Goal: Transaction & Acquisition: Book appointment/travel/reservation

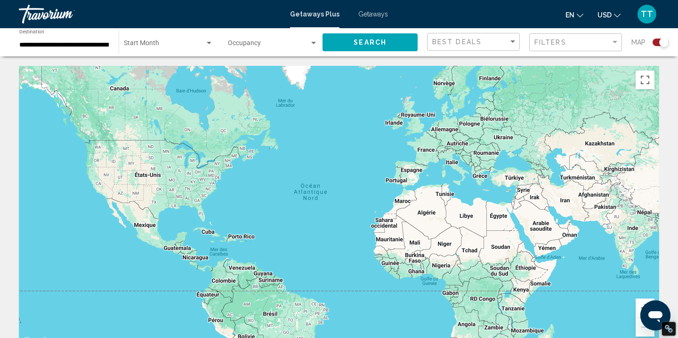
scroll to position [12, 0]
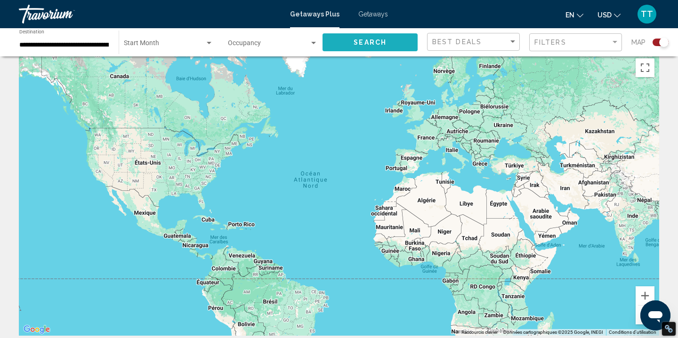
click at [349, 40] on button "Search" at bounding box center [369, 41] width 95 height 17
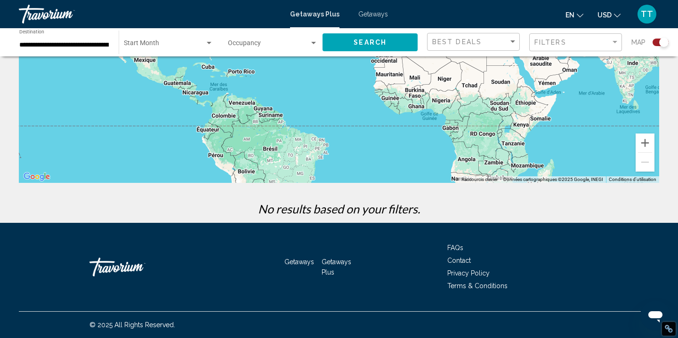
scroll to position [0, 0]
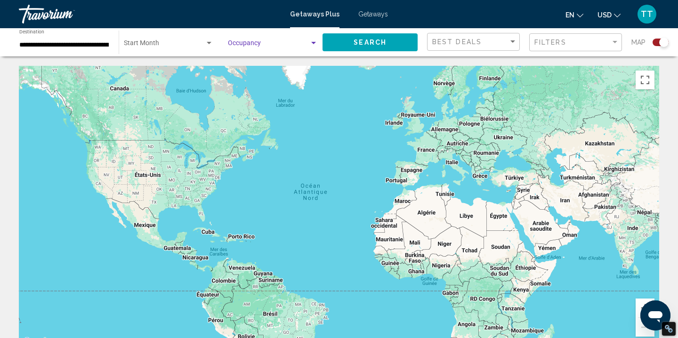
click at [246, 42] on span "Search widget" at bounding box center [268, 45] width 81 height 8
click at [205, 42] on div at bounding box center [339, 169] width 678 height 338
click at [205, 42] on div "Search widget" at bounding box center [209, 44] width 8 height 8
click at [205, 42] on span "All Start Months" at bounding box center [168, 45] width 89 height 20
click at [468, 41] on span "Best Deals" at bounding box center [456, 42] width 49 height 8
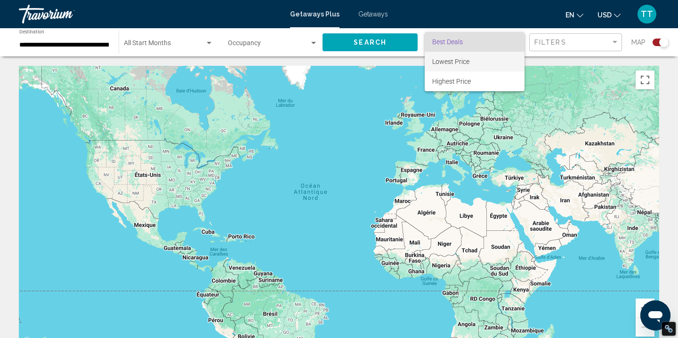
click at [455, 59] on span "Lowest Price" at bounding box center [450, 62] width 37 height 8
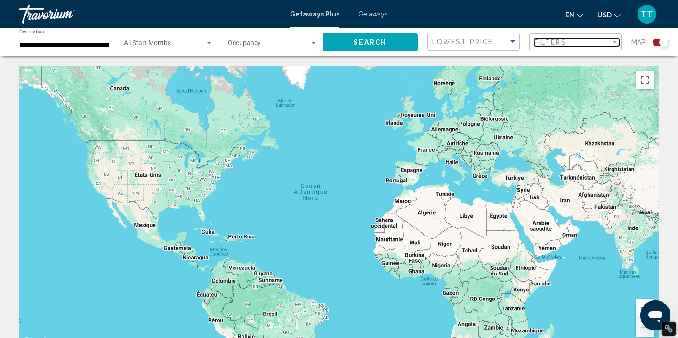
click at [567, 40] on div "Filters" at bounding box center [572, 43] width 76 height 8
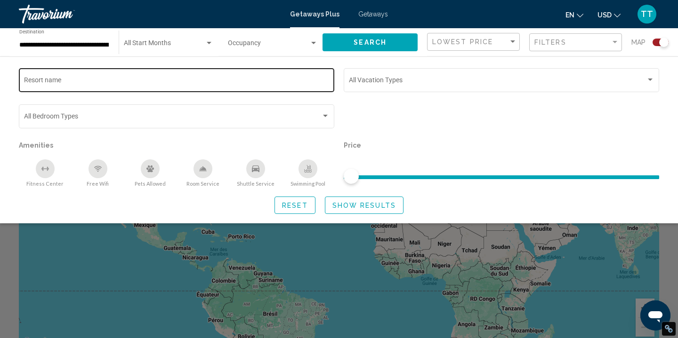
click at [76, 80] on input "Resort name" at bounding box center [176, 82] width 305 height 8
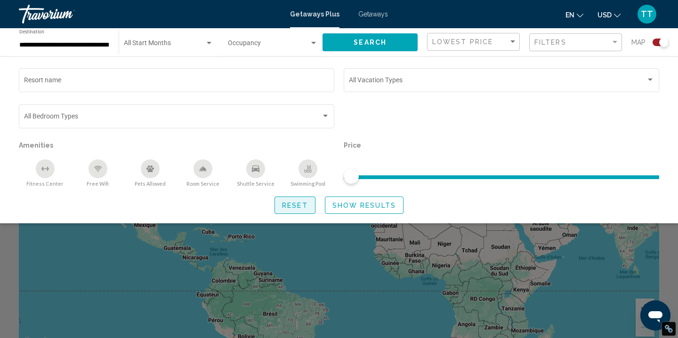
click at [297, 205] on span "Reset" at bounding box center [295, 206] width 26 height 8
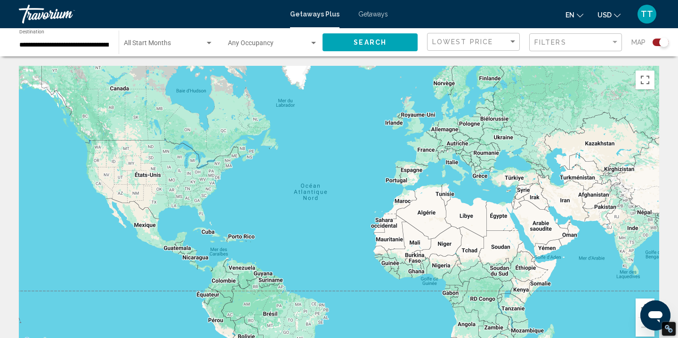
click at [171, 174] on div "Main content" at bounding box center [339, 207] width 640 height 282
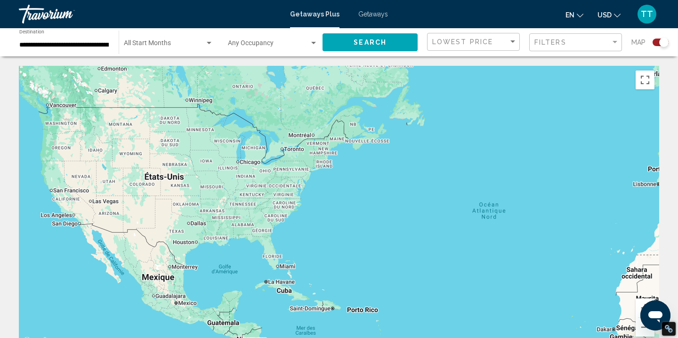
drag, startPoint x: 89, startPoint y: 202, endPoint x: 589, endPoint y: -69, distance: 569.1
click at [589, 0] on html "**********" at bounding box center [339, 169] width 678 height 338
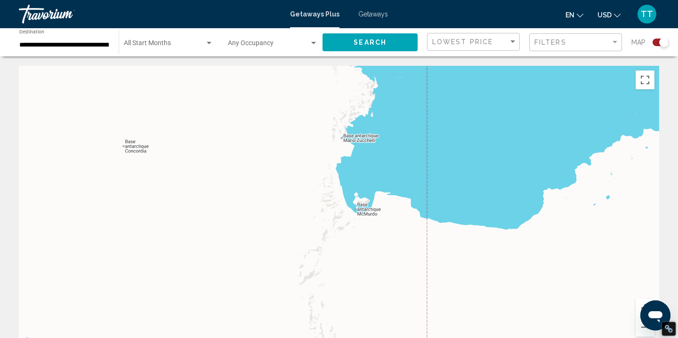
drag, startPoint x: 542, startPoint y: 93, endPoint x: 211, endPoint y: 230, distance: 357.5
click at [211, 230] on div "Main content" at bounding box center [339, 207] width 640 height 282
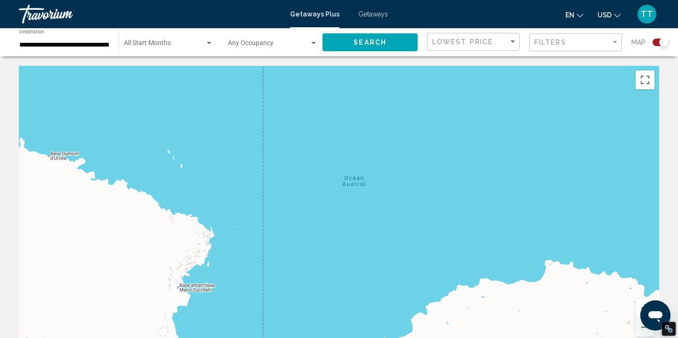
drag, startPoint x: 427, startPoint y: 199, endPoint x: 259, endPoint y: 353, distance: 228.2
click at [259, 338] on html "**********" at bounding box center [339, 169] width 678 height 338
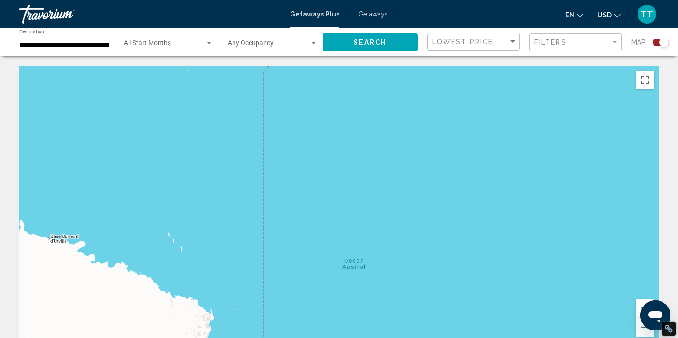
drag, startPoint x: 152, startPoint y: 189, endPoint x: 152, endPoint y: 274, distance: 85.7
click at [152, 274] on div "Main content" at bounding box center [339, 207] width 640 height 282
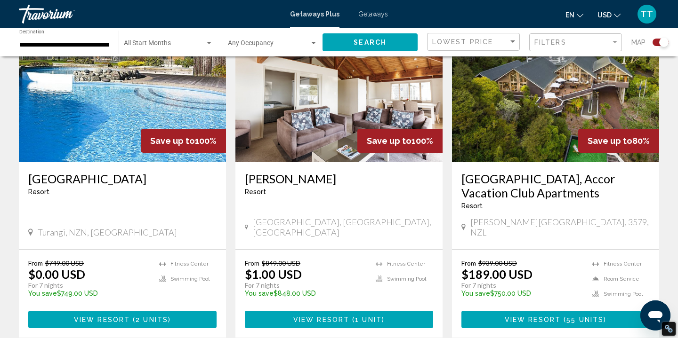
scroll to position [276, 0]
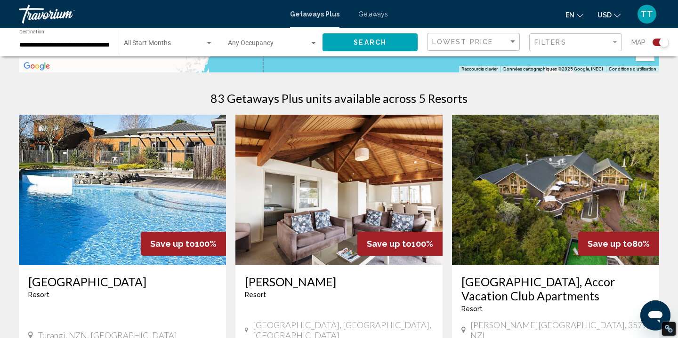
click at [334, 182] on img "Main content" at bounding box center [338, 190] width 207 height 151
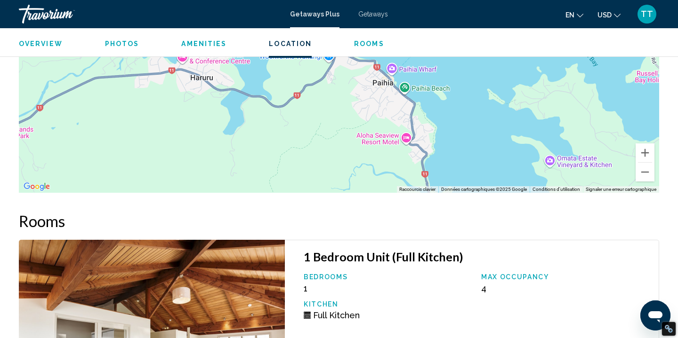
scroll to position [1119, 0]
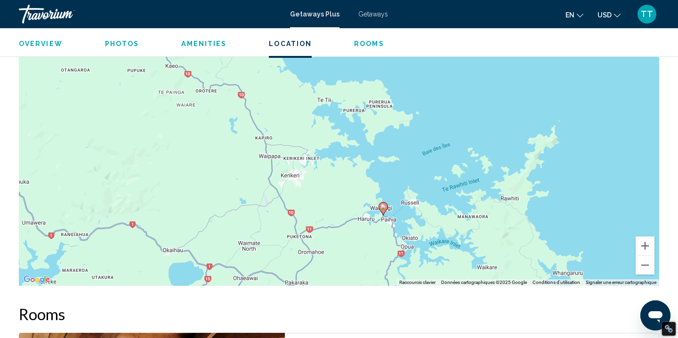
drag, startPoint x: 253, startPoint y: 237, endPoint x: 350, endPoint y: 245, distance: 97.8
click at [350, 245] on div "Pour activer le glissement avec le clavier, appuyez sur Alt+Entrée. Une fois ce…" at bounding box center [339, 145] width 640 height 282
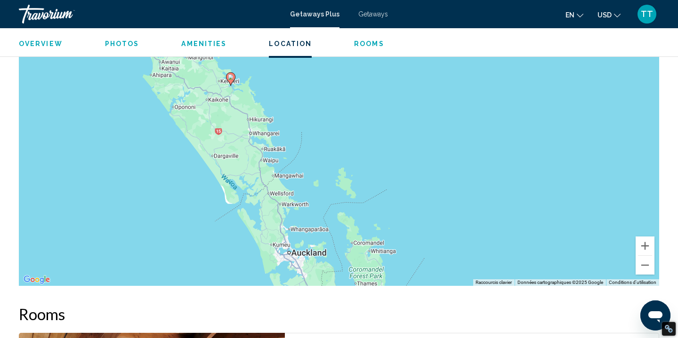
drag, startPoint x: 360, startPoint y: 265, endPoint x: 247, endPoint y: 117, distance: 186.7
click at [247, 117] on div "Pour activer le glissement avec le clavier, appuyez sur Alt+Entrée. Une fois ce…" at bounding box center [339, 145] width 640 height 282
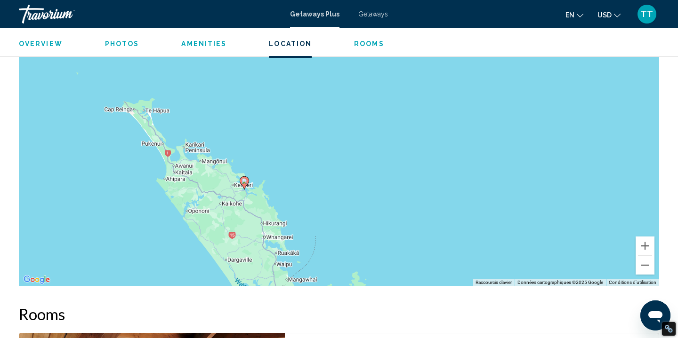
drag, startPoint x: 235, startPoint y: 82, endPoint x: 249, endPoint y: 189, distance: 107.2
click at [249, 189] on div "Pour activer le glissement avec le clavier, appuyez sur Alt+Entrée. Une fois ce…" at bounding box center [339, 145] width 640 height 282
click at [253, 192] on div "Pour activer le glissement avec le clavier, appuyez sur Alt+Entrée. Une fois ce…" at bounding box center [339, 145] width 640 height 282
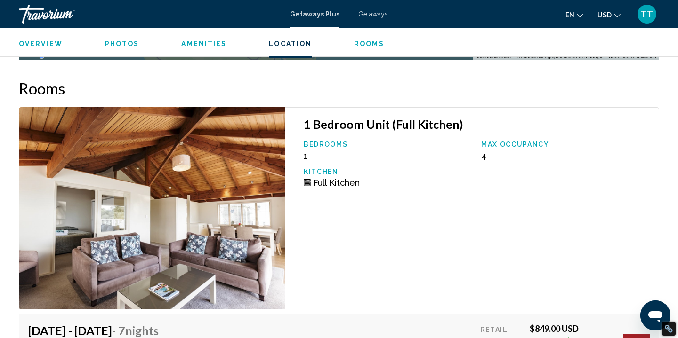
scroll to position [1346, 0]
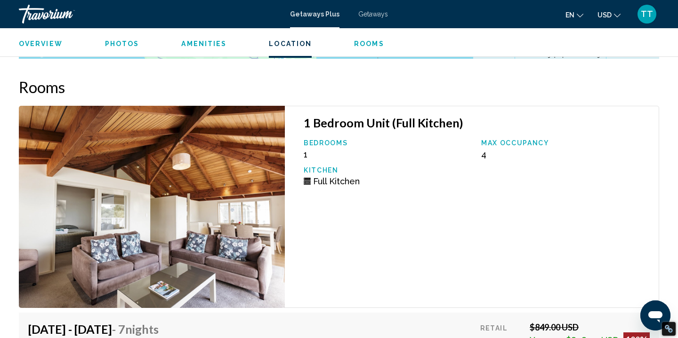
click at [51, 43] on span "Overview" at bounding box center [41, 44] width 44 height 8
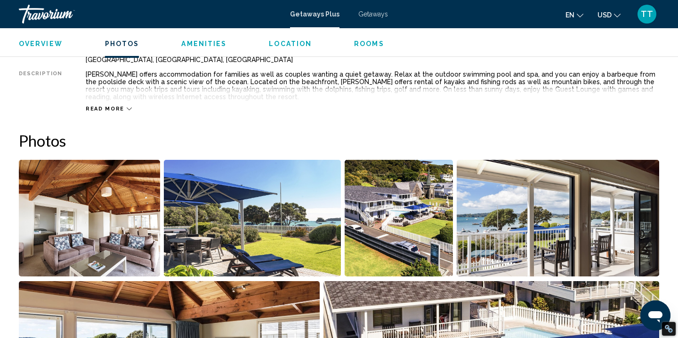
scroll to position [302, 0]
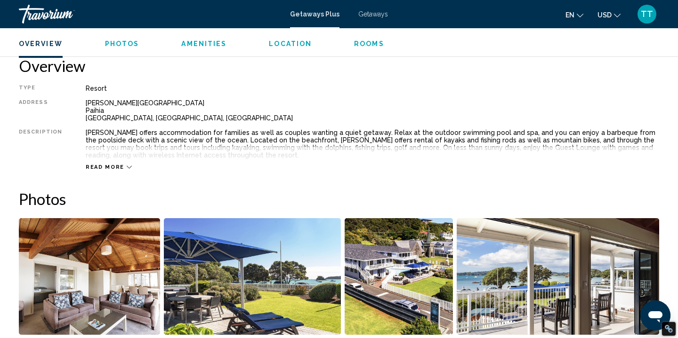
click at [354, 40] on span "Rooms" at bounding box center [369, 44] width 30 height 8
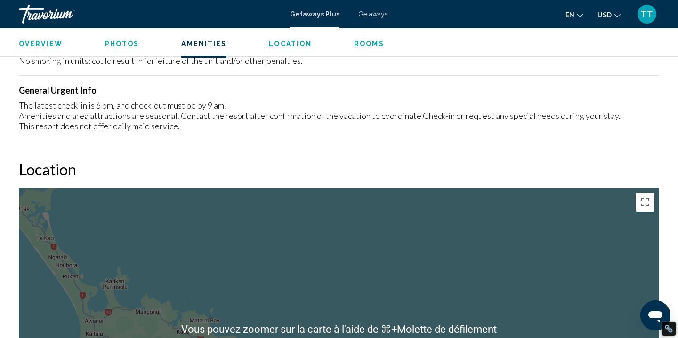
scroll to position [880, 0]
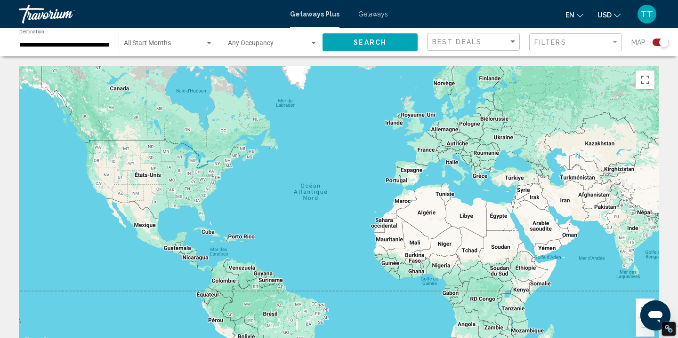
click at [366, 15] on span "Getaways" at bounding box center [373, 14] width 30 height 8
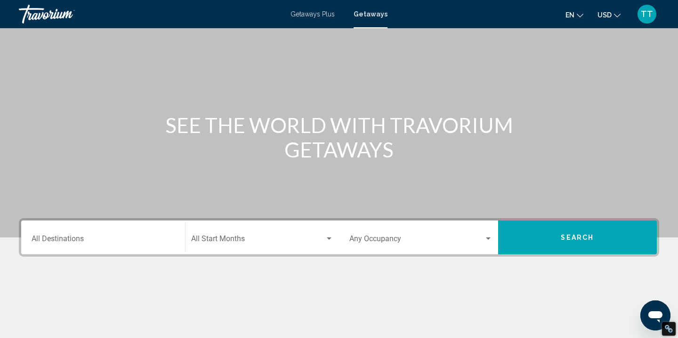
scroll to position [105, 0]
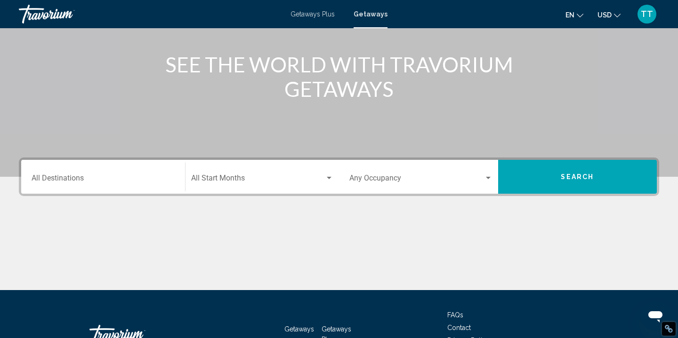
click at [96, 177] on input "Destination All Destinations" at bounding box center [103, 180] width 143 height 8
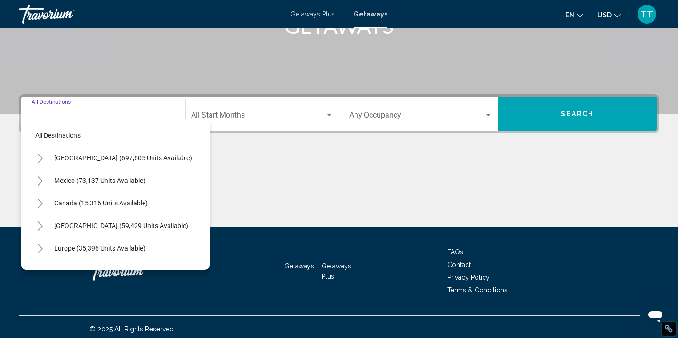
scroll to position [173, 0]
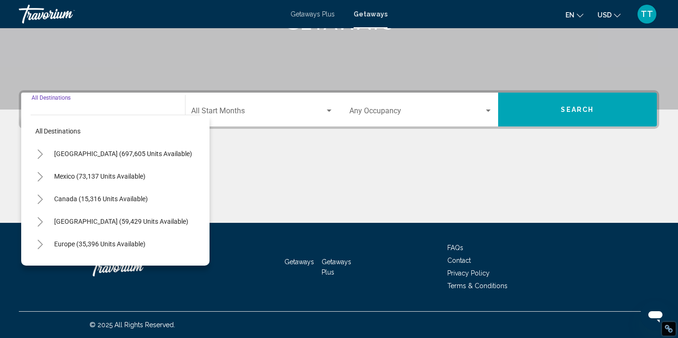
click at [96, 177] on span "Mexico (73,137 units available)" at bounding box center [99, 177] width 91 height 8
type input "**********"
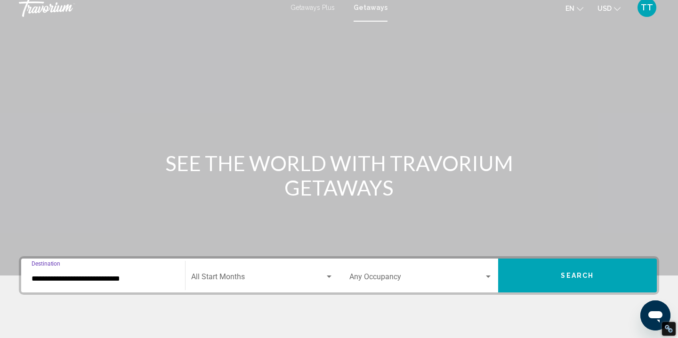
scroll to position [0, 0]
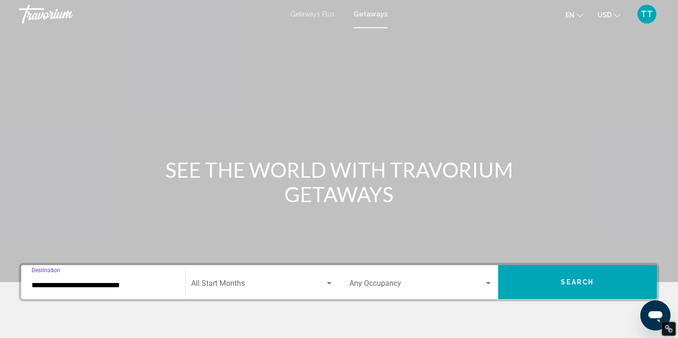
click at [320, 12] on span "Getaways Plus" at bounding box center [312, 14] width 44 height 8
click at [90, 280] on div "Destination All Destinations" at bounding box center [103, 283] width 143 height 30
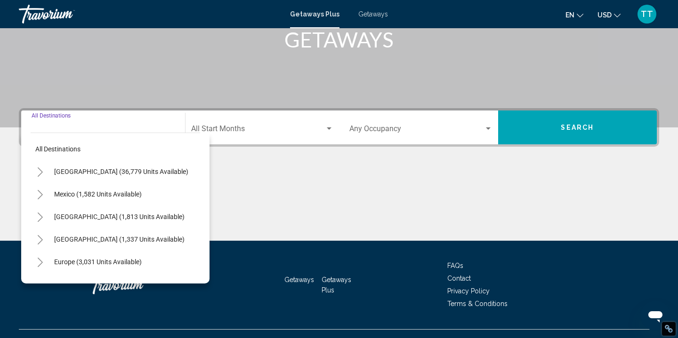
scroll to position [173, 0]
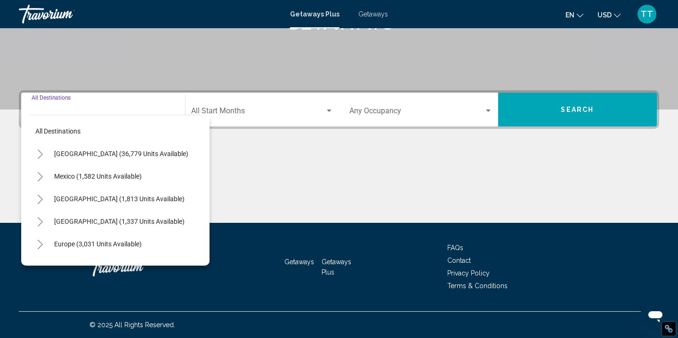
click at [60, 95] on div "Destination All Destinations" at bounding box center [103, 110] width 143 height 30
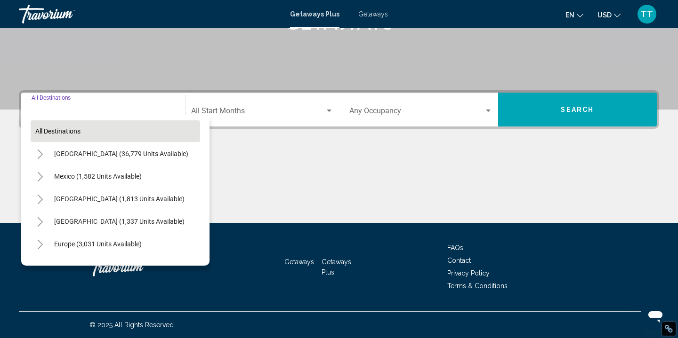
click at [51, 128] on span "All destinations" at bounding box center [57, 132] width 45 height 8
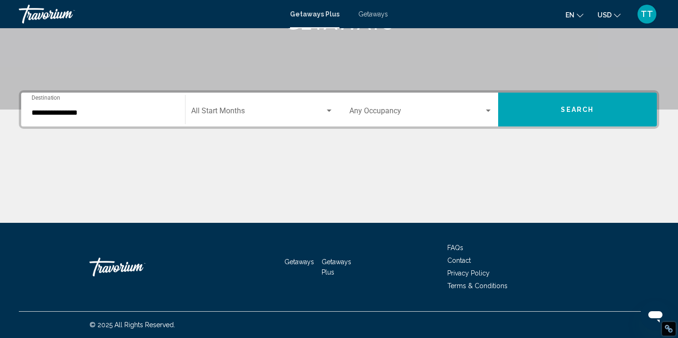
click at [207, 107] on div "Start Month All Start Months" at bounding box center [262, 110] width 143 height 30
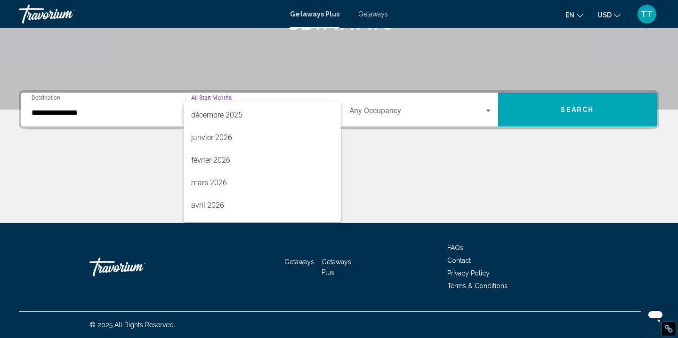
scroll to position [119, 0]
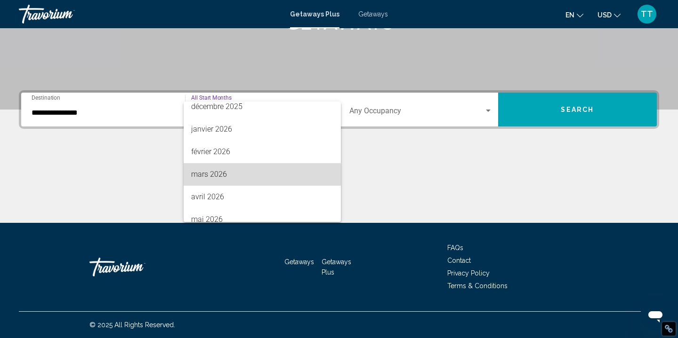
click at [233, 175] on span "mars 2026" at bounding box center [262, 174] width 143 height 23
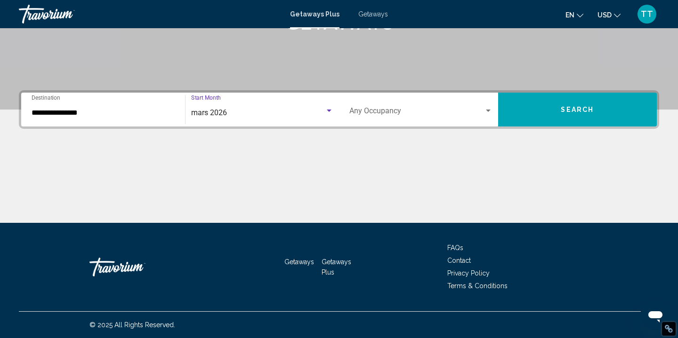
click at [392, 110] on span "Search widget" at bounding box center [416, 113] width 135 height 8
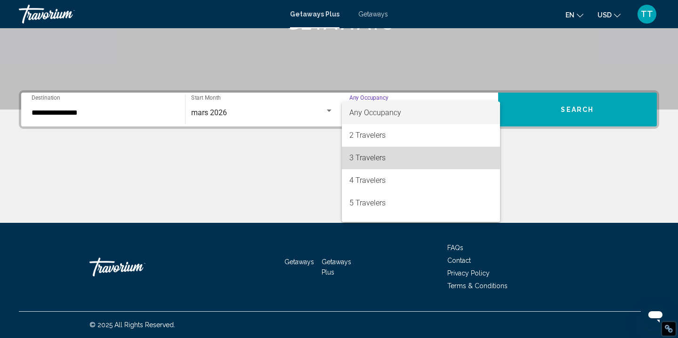
click at [386, 156] on span "3 Travelers" at bounding box center [420, 158] width 143 height 23
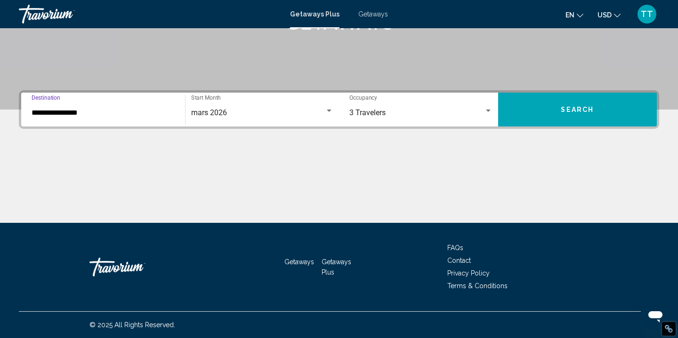
click at [88, 110] on input "**********" at bounding box center [103, 113] width 143 height 8
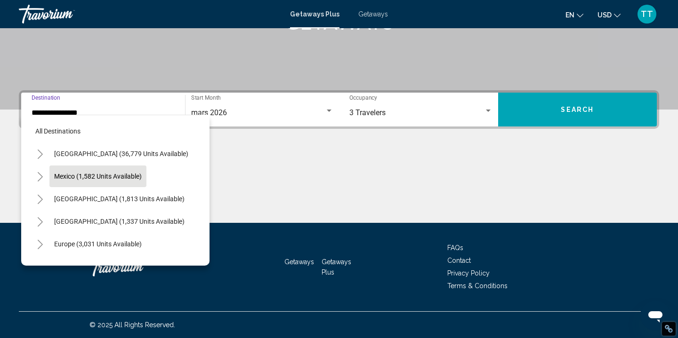
scroll to position [152, 0]
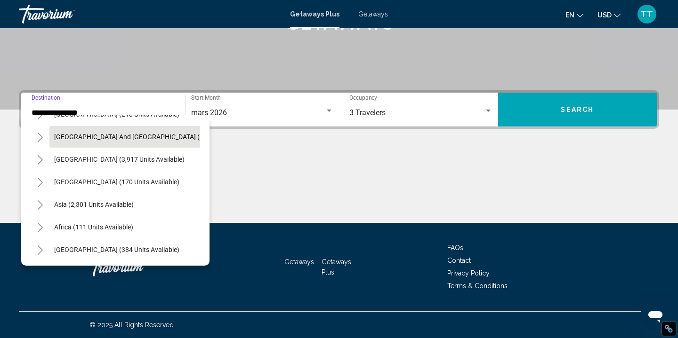
click at [112, 146] on button "[GEOGRAPHIC_DATA] and [GEOGRAPHIC_DATA] (83 units available)" at bounding box center [153, 137] width 209 height 22
type input "**********"
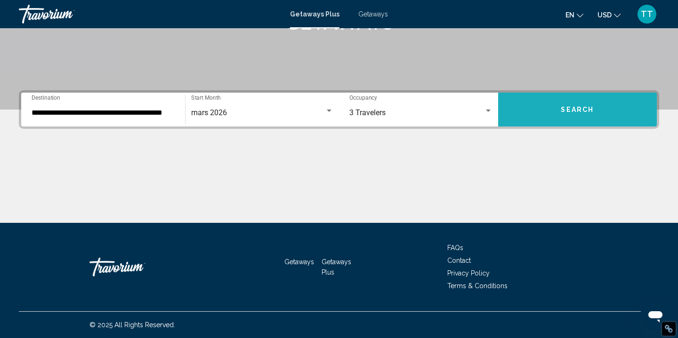
click at [545, 115] on button "Search" at bounding box center [577, 110] width 159 height 34
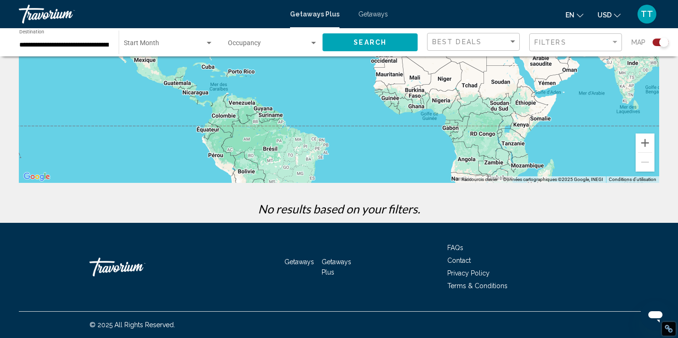
scroll to position [21, 0]
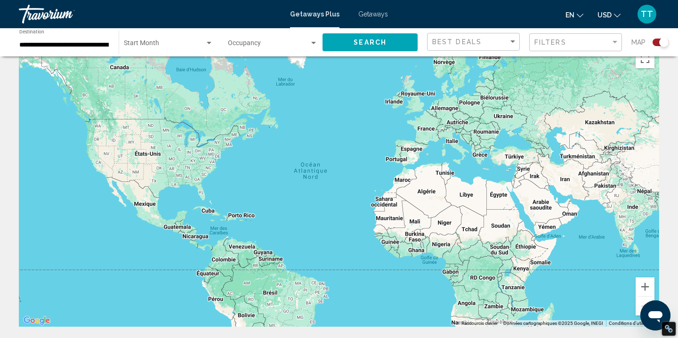
click at [173, 44] on span "Search widget" at bounding box center [164, 45] width 81 height 8
click at [173, 44] on span "All Start Months" at bounding box center [168, 45] width 89 height 20
click at [259, 42] on span "Search widget" at bounding box center [268, 45] width 81 height 8
click at [259, 42] on span "Any Occupancy" at bounding box center [250, 45] width 45 height 8
click at [455, 44] on span "Best Deals" at bounding box center [456, 42] width 49 height 8
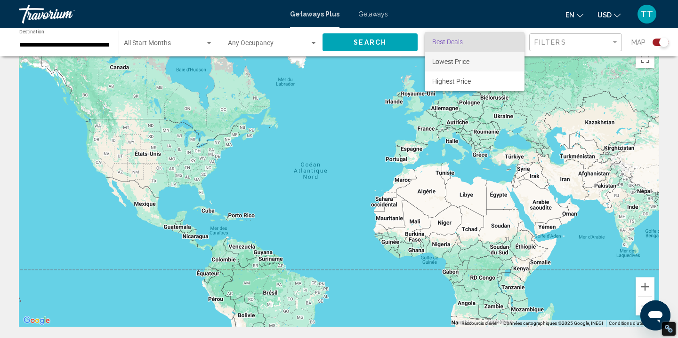
click at [459, 62] on span "Lowest Price" at bounding box center [450, 62] width 37 height 8
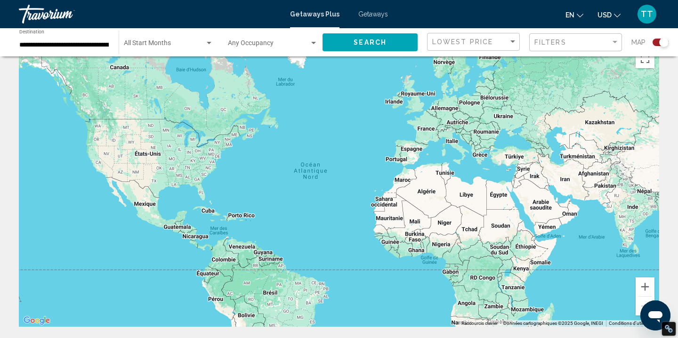
click at [565, 38] on div "Filters" at bounding box center [576, 42] width 85 height 17
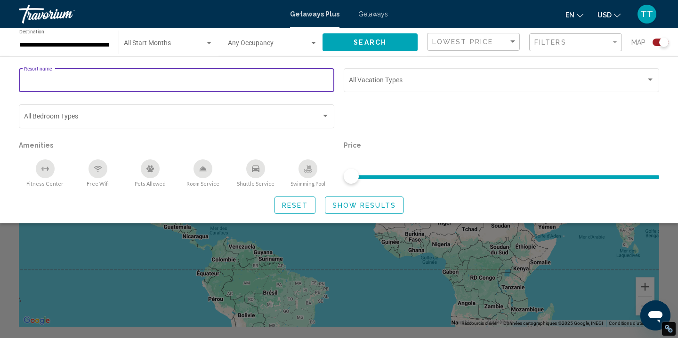
click at [153, 85] on input "Resort name" at bounding box center [176, 82] width 305 height 8
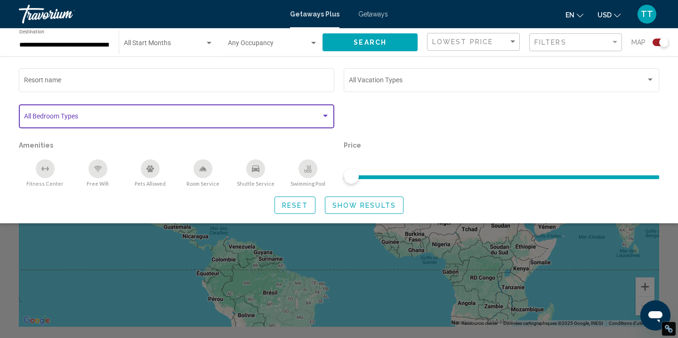
click at [153, 120] on span "Search widget" at bounding box center [172, 118] width 297 height 8
click at [337, 210] on button "Show Results" at bounding box center [364, 205] width 79 height 17
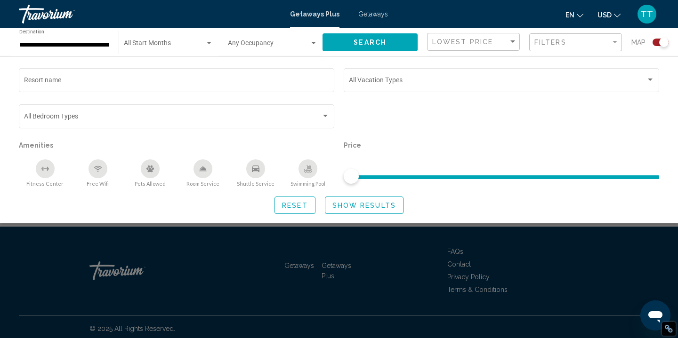
scroll to position [165, 0]
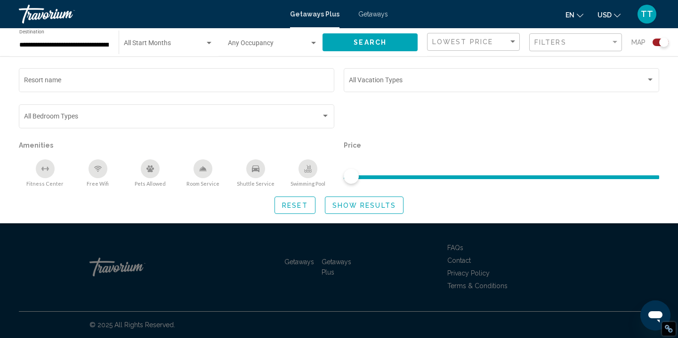
click at [344, 217] on div "Resort name Vacation Types All Vacation Types Bedroom Types All Bedroom Types A…" at bounding box center [339, 139] width 678 height 167
click at [350, 203] on span "Show Results" at bounding box center [364, 206] width 64 height 8
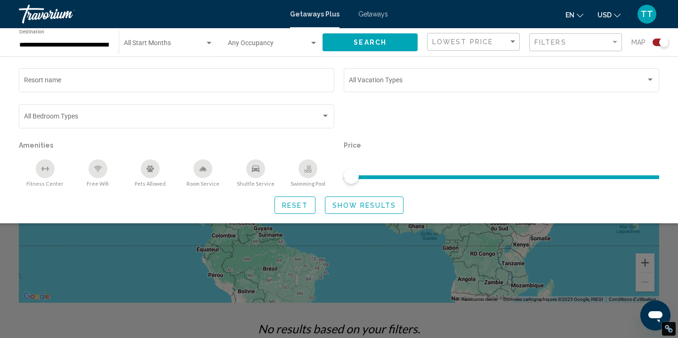
scroll to position [0, 0]
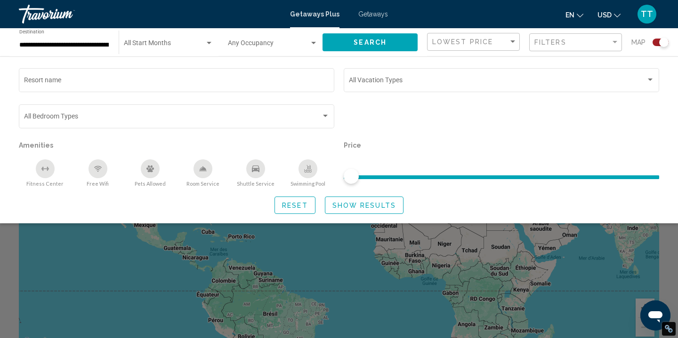
click at [51, 15] on div "Travorium" at bounding box center [66, 14] width 94 height 19
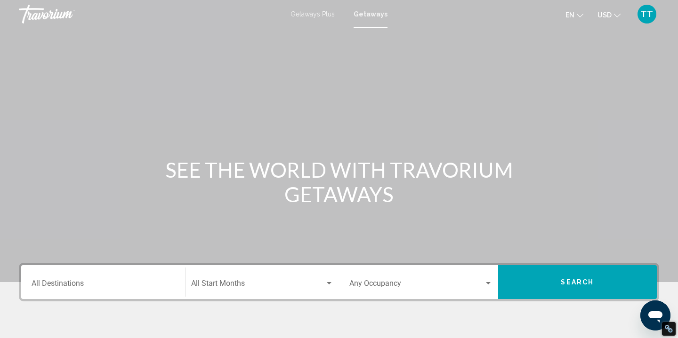
click at [309, 11] on span "Getaways Plus" at bounding box center [312, 14] width 44 height 8
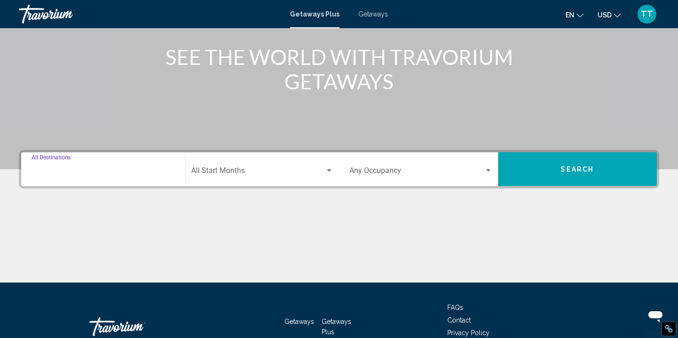
click at [105, 174] on input "Destination All Destinations" at bounding box center [103, 172] width 143 height 8
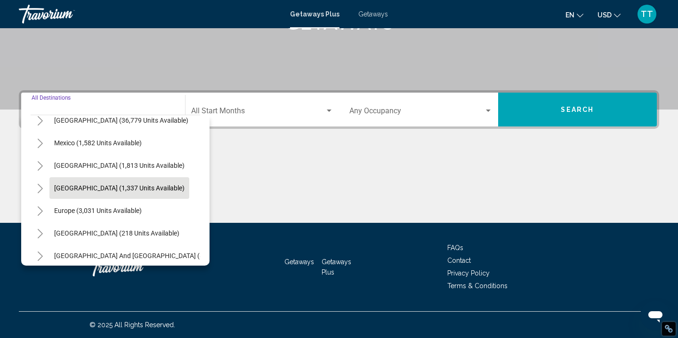
scroll to position [34, 0]
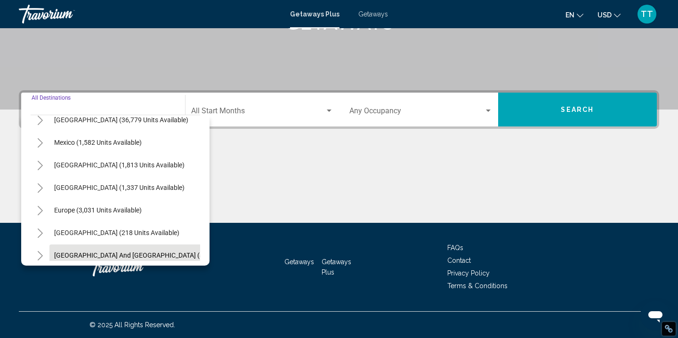
click at [112, 250] on button "[GEOGRAPHIC_DATA] and [GEOGRAPHIC_DATA] (83 units available)" at bounding box center [153, 256] width 209 height 22
type input "**********"
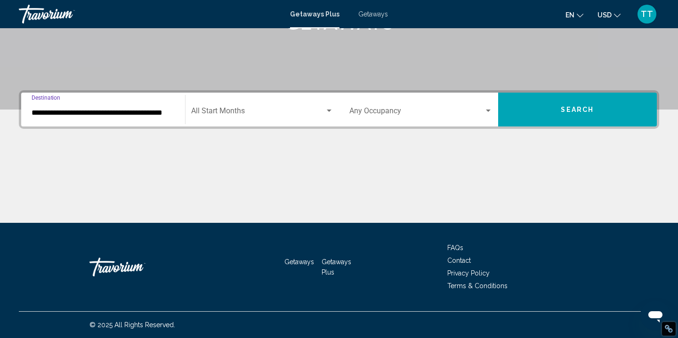
click at [215, 116] on span "Search widget" at bounding box center [258, 113] width 134 height 8
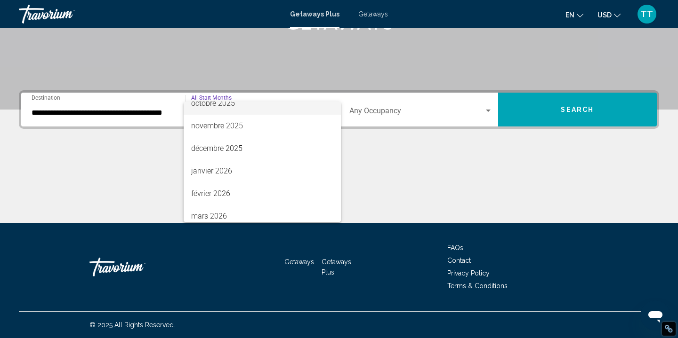
scroll to position [113, 0]
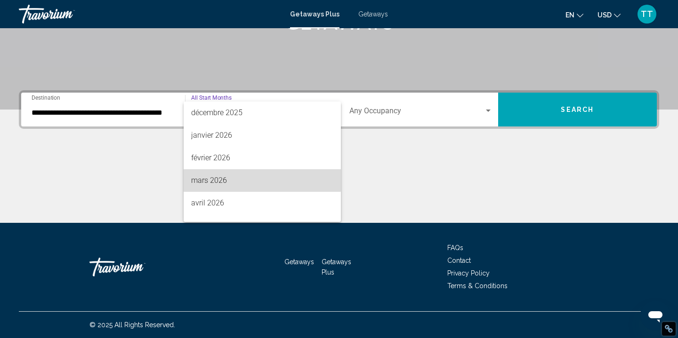
click at [238, 174] on span "mars 2026" at bounding box center [262, 180] width 143 height 23
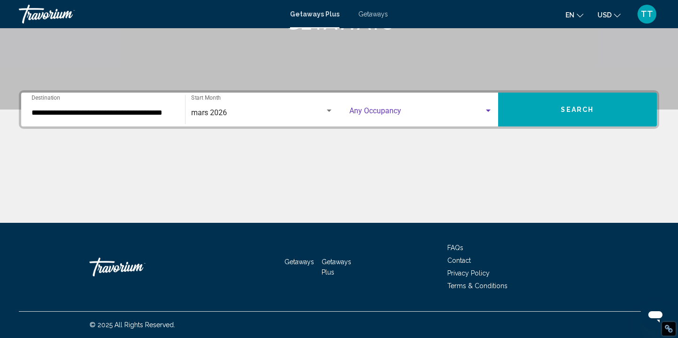
click at [377, 111] on span "Search widget" at bounding box center [416, 113] width 135 height 8
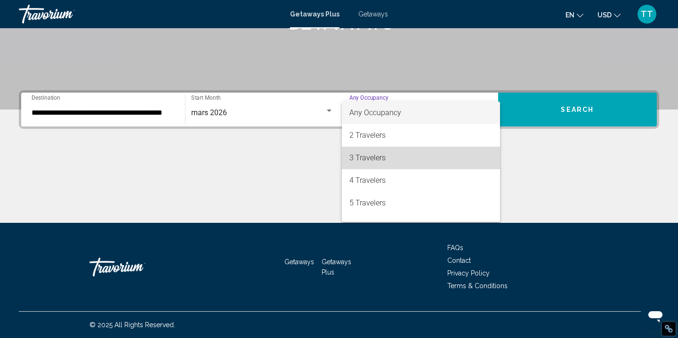
click at [371, 159] on span "3 Travelers" at bounding box center [420, 158] width 143 height 23
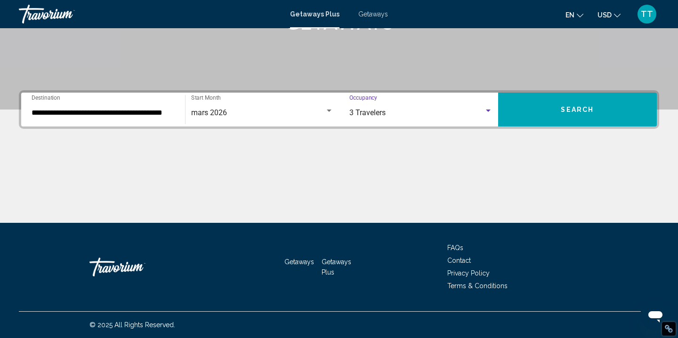
click at [549, 110] on button "Search" at bounding box center [577, 110] width 159 height 34
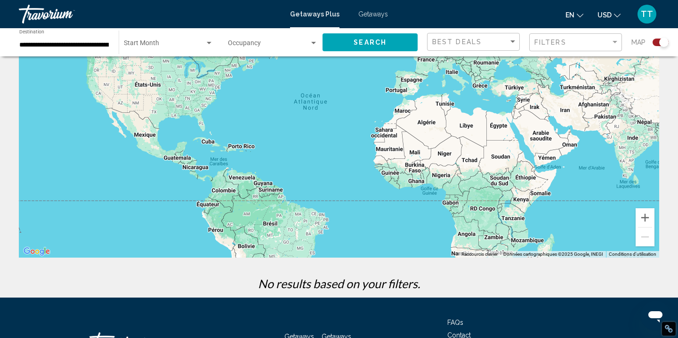
scroll to position [89, 0]
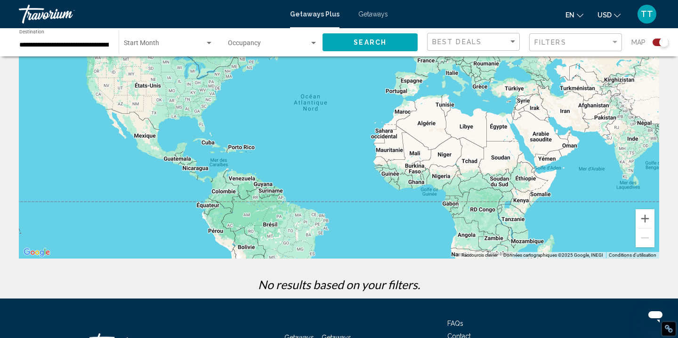
click at [109, 189] on div "Main content" at bounding box center [339, 117] width 640 height 282
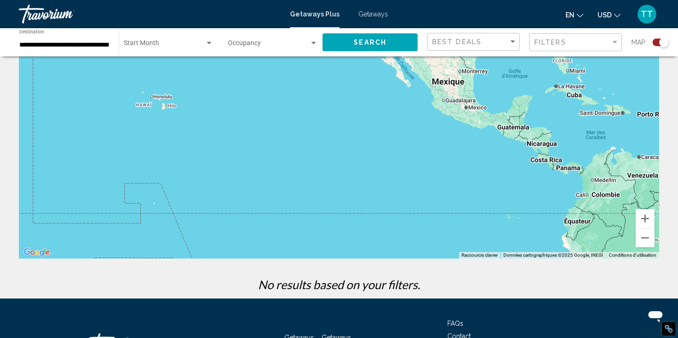
drag, startPoint x: 109, startPoint y: 189, endPoint x: 378, endPoint y: 188, distance: 268.8
click at [378, 188] on div "Main content" at bounding box center [339, 117] width 640 height 282
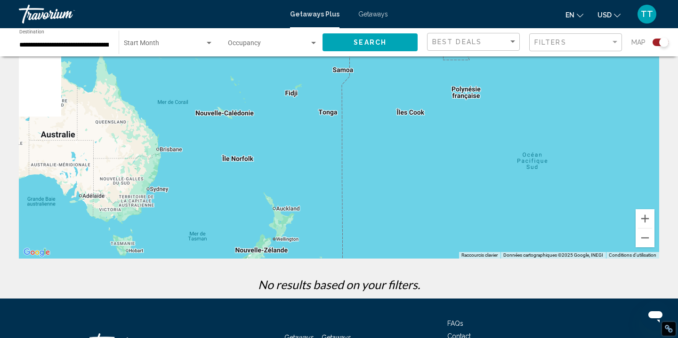
drag, startPoint x: 198, startPoint y: 224, endPoint x: 469, endPoint y: 6, distance: 347.5
click at [469, 6] on div "**********" at bounding box center [339, 80] width 678 height 338
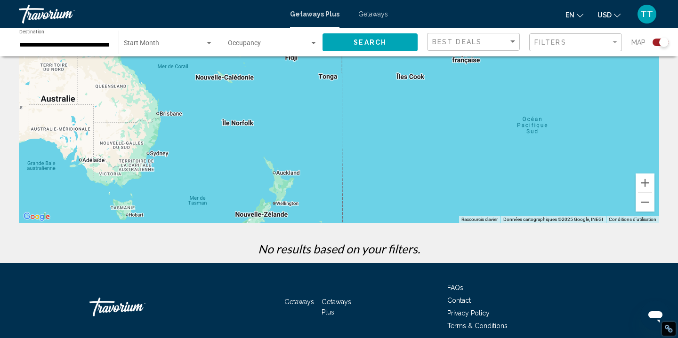
scroll to position [128, 0]
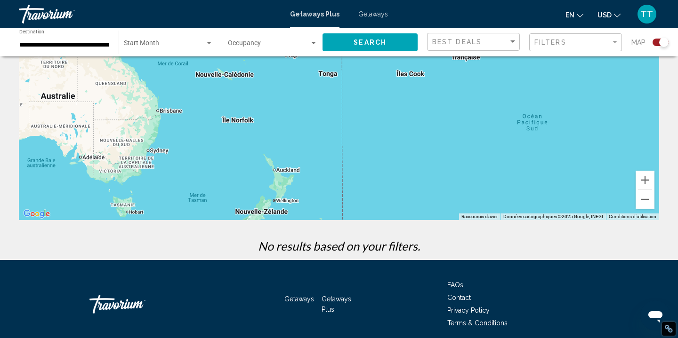
click at [281, 184] on div "Main content" at bounding box center [339, 79] width 640 height 282
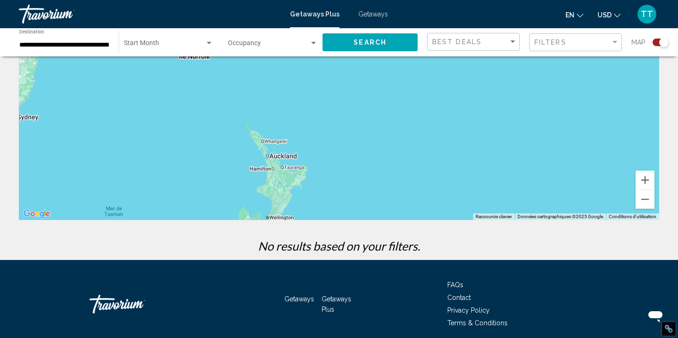
click at [281, 184] on div "Main content" at bounding box center [339, 79] width 640 height 282
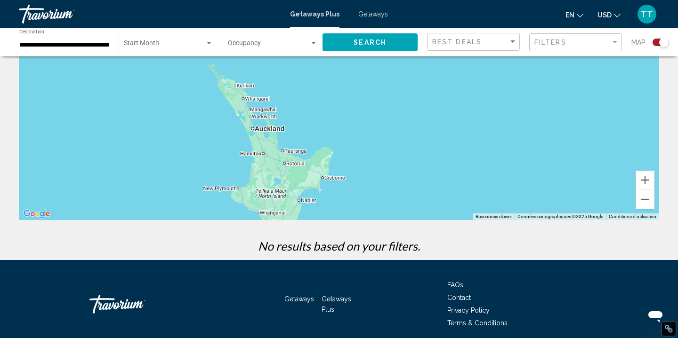
click at [271, 163] on div "Main content" at bounding box center [339, 79] width 640 height 282
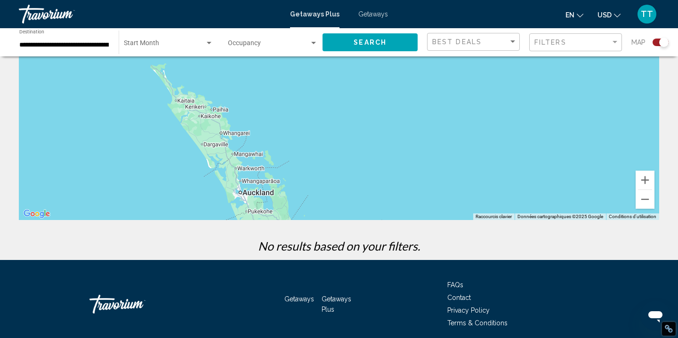
drag, startPoint x: 268, startPoint y: 112, endPoint x: 273, endPoint y: 211, distance: 99.4
click at [273, 211] on div "Main content" at bounding box center [339, 79] width 640 height 282
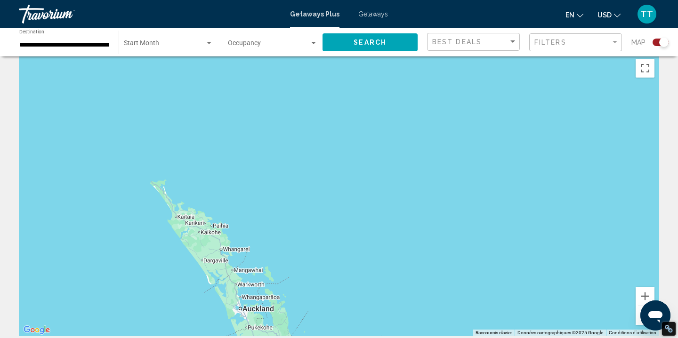
scroll to position [0, 0]
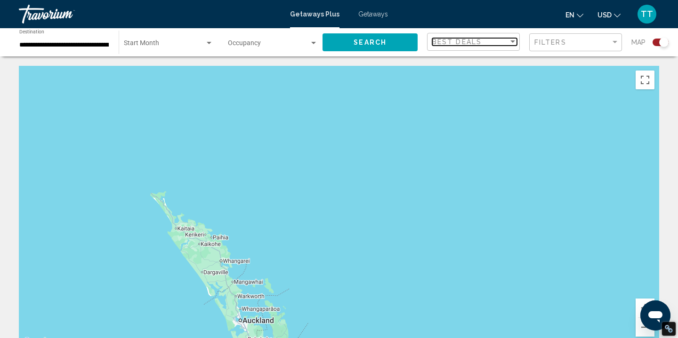
click at [454, 38] on span "Best Deals" at bounding box center [456, 42] width 49 height 8
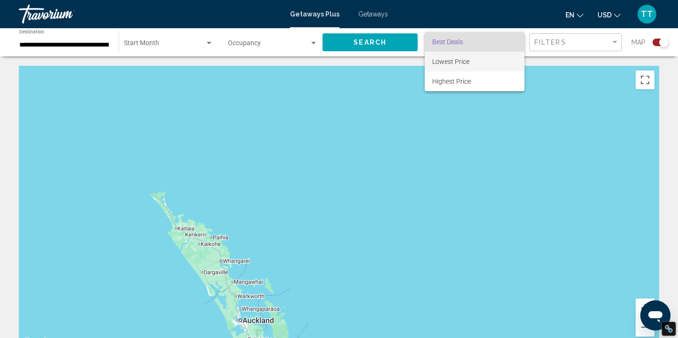
click at [453, 61] on span "Lowest Price" at bounding box center [450, 62] width 37 height 8
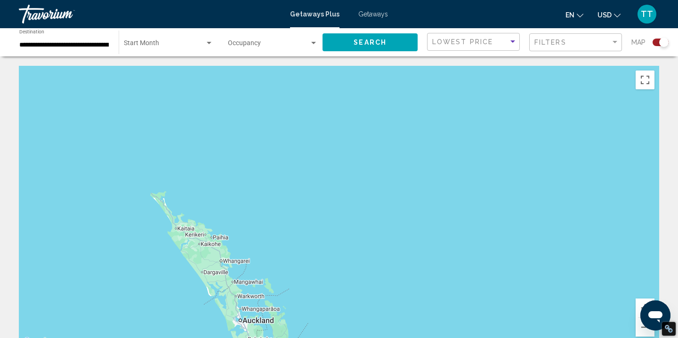
click at [282, 46] on span "Search widget" at bounding box center [268, 45] width 81 height 8
click at [275, 44] on span "Any Occupancy" at bounding box center [273, 45] width 90 height 20
click at [157, 44] on span "Search widget" at bounding box center [164, 45] width 81 height 8
click at [157, 44] on span "All Start Months" at bounding box center [147, 45] width 47 height 8
click at [574, 38] on div "Filters" at bounding box center [576, 42] width 85 height 17
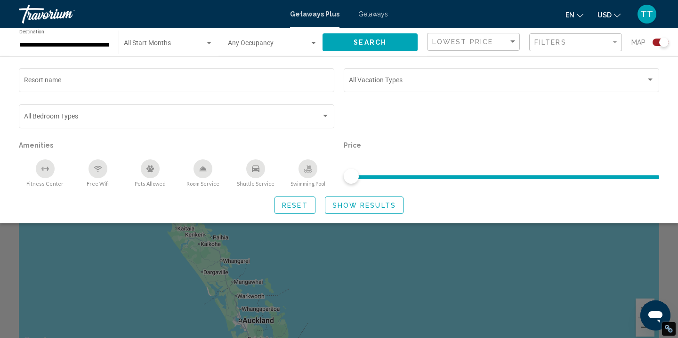
click at [574, 38] on div "Filters" at bounding box center [576, 42] width 85 height 17
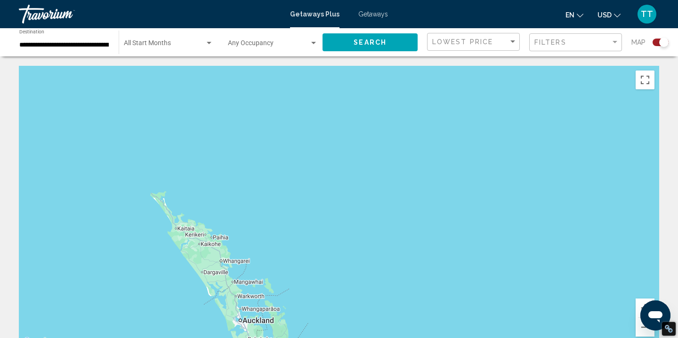
click at [654, 44] on div "Search widget" at bounding box center [660, 43] width 16 height 8
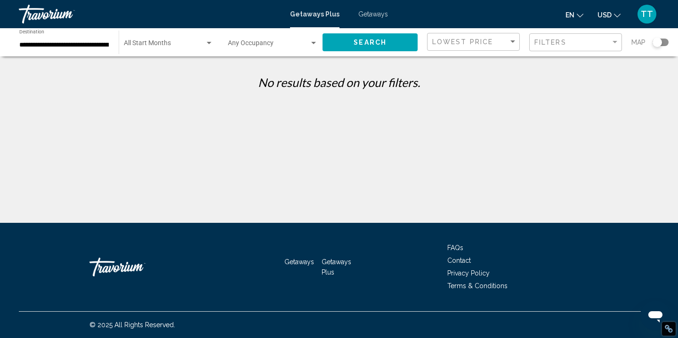
click at [665, 43] on div "Search widget" at bounding box center [660, 43] width 16 height 8
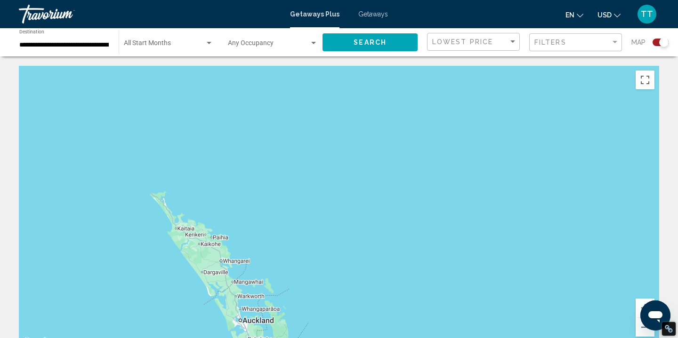
click at [401, 48] on button "Search" at bounding box center [369, 41] width 95 height 17
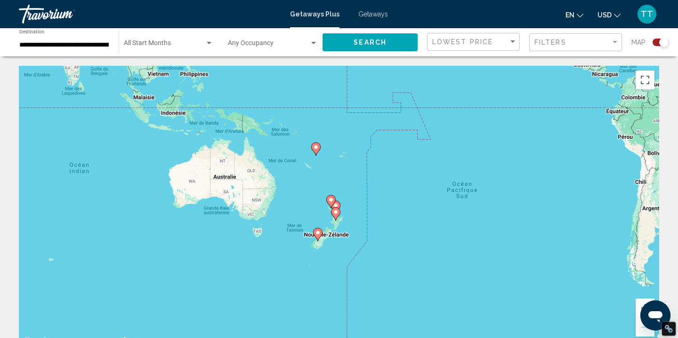
click at [318, 234] on image "Main content" at bounding box center [318, 233] width 6 height 6
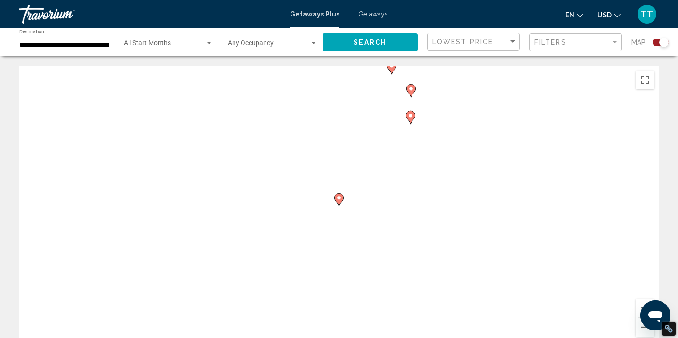
click at [318, 234] on div "Pour activer le glissement avec le clavier, appuyez sur Alt+Entrée. Une fois ce…" at bounding box center [339, 207] width 640 height 282
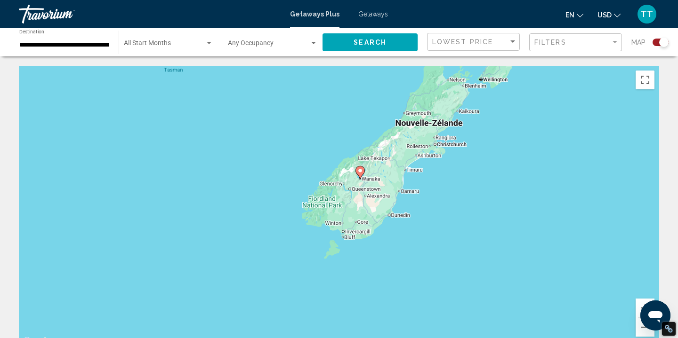
click at [358, 174] on icon "Main content" at bounding box center [360, 173] width 8 height 12
type input "**********"
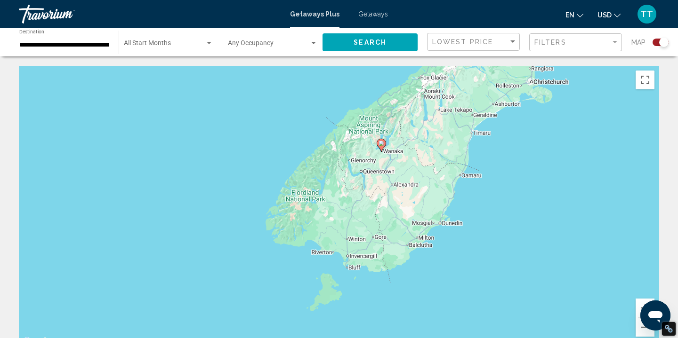
click at [385, 142] on icon "Main content" at bounding box center [381, 145] width 8 height 12
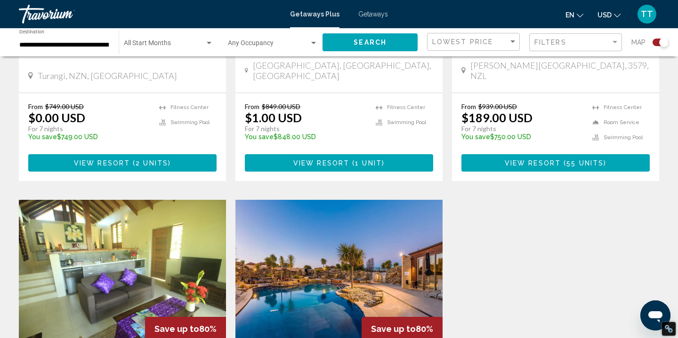
scroll to position [479, 0]
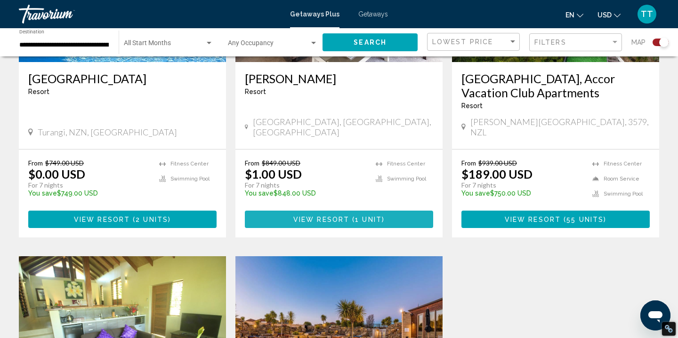
click at [319, 216] on span "View Resort" at bounding box center [321, 220] width 56 height 8
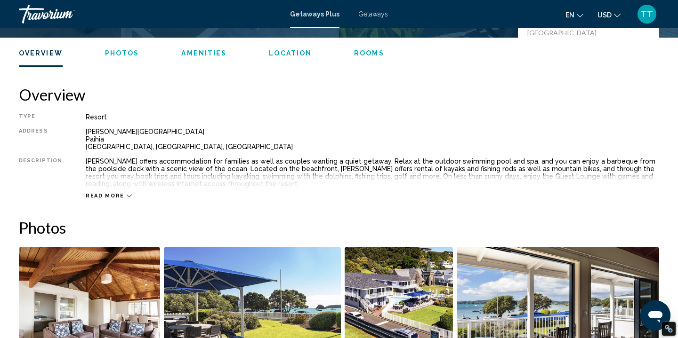
scroll to position [259, 0]
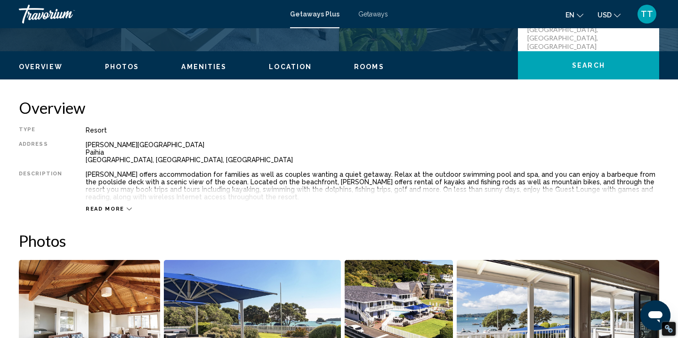
click at [351, 72] on div "Overview Photos Amenities Location Rooms Search" at bounding box center [339, 65] width 678 height 29
click at [362, 66] on span "Rooms" at bounding box center [369, 67] width 30 height 8
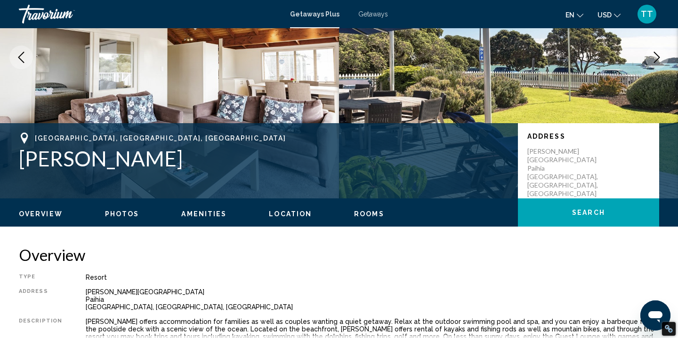
scroll to position [81, 0]
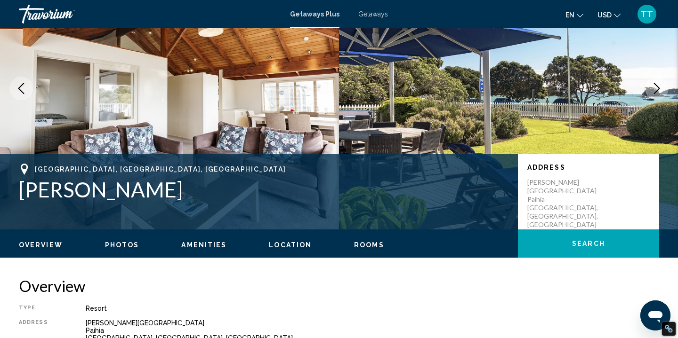
click at [116, 245] on span "Photos" at bounding box center [122, 245] width 34 height 8
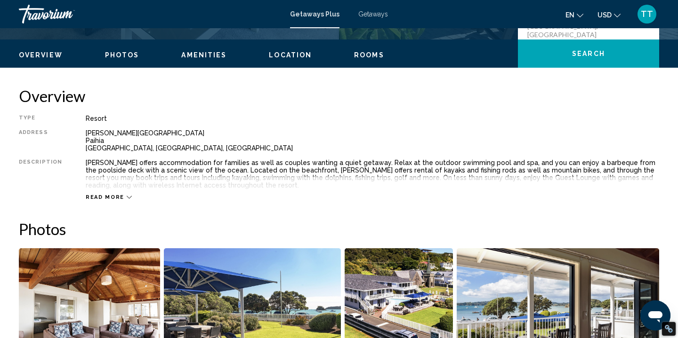
scroll to position [0, 0]
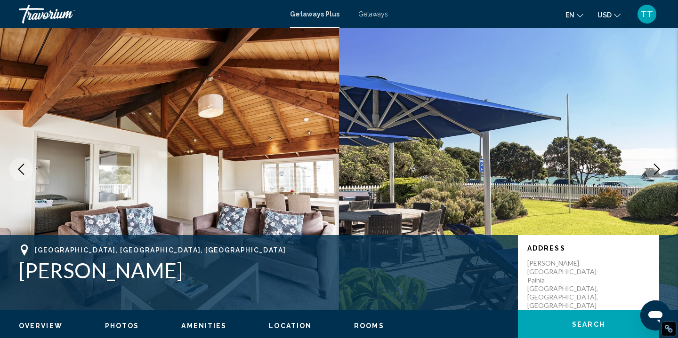
click at [27, 17] on div "Travorium" at bounding box center [66, 14] width 94 height 19
